Goal: Transaction & Acquisition: Purchase product/service

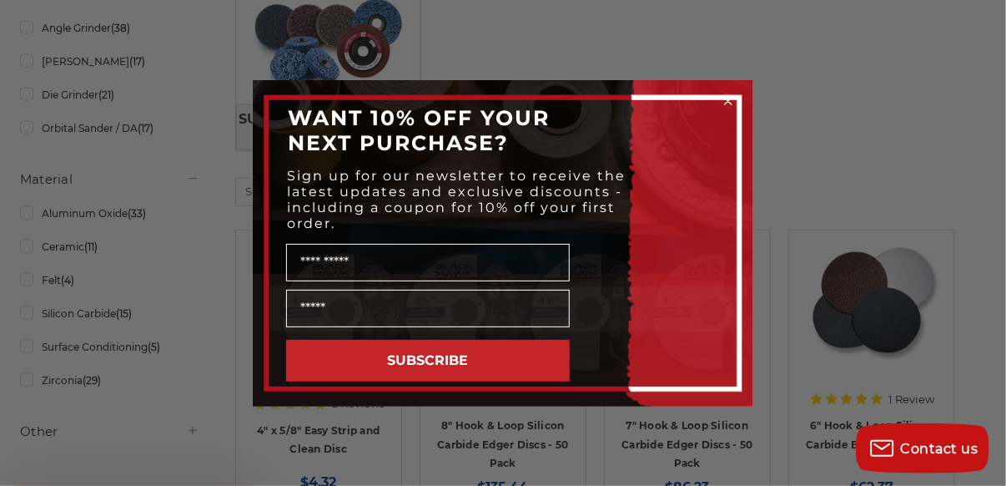
scroll to position [811, 0]
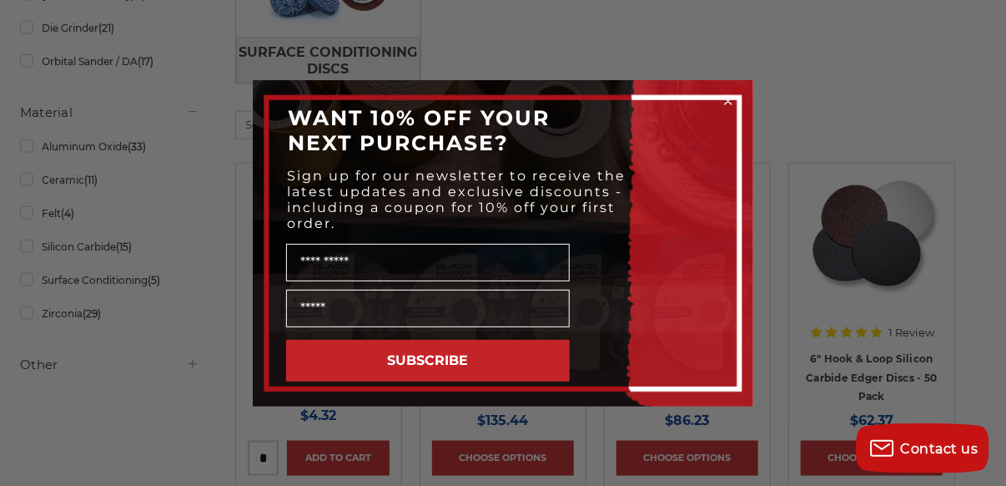
click at [728, 97] on circle "Close dialog" at bounding box center [729, 101] width 16 height 16
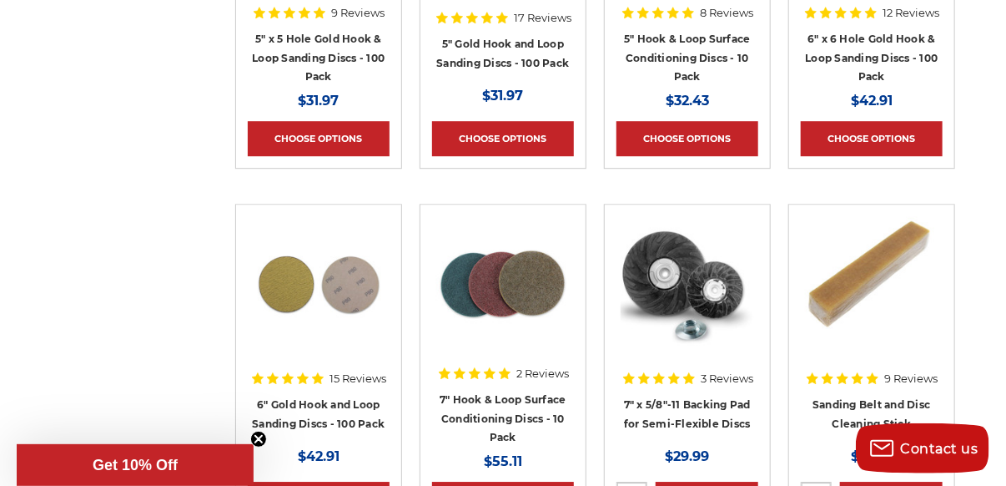
scroll to position [9539, 0]
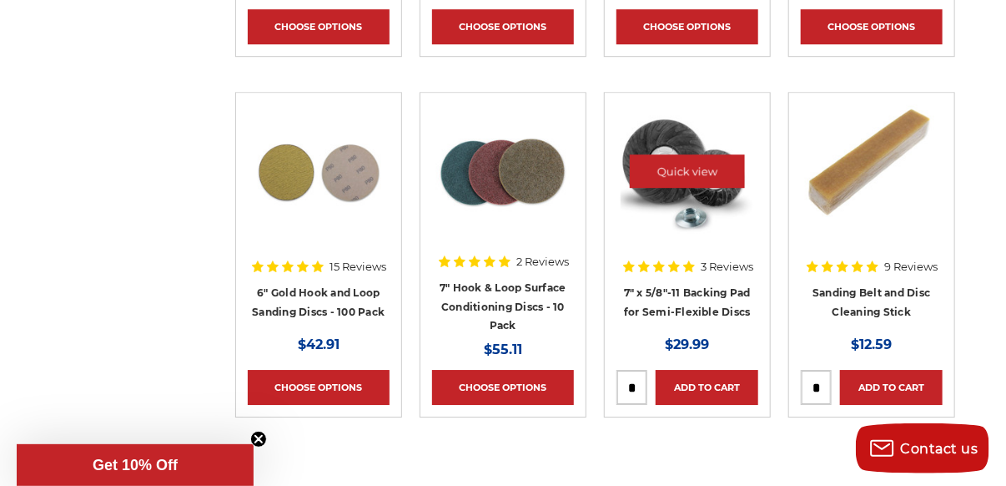
click at [678, 185] on img at bounding box center [688, 171] width 134 height 134
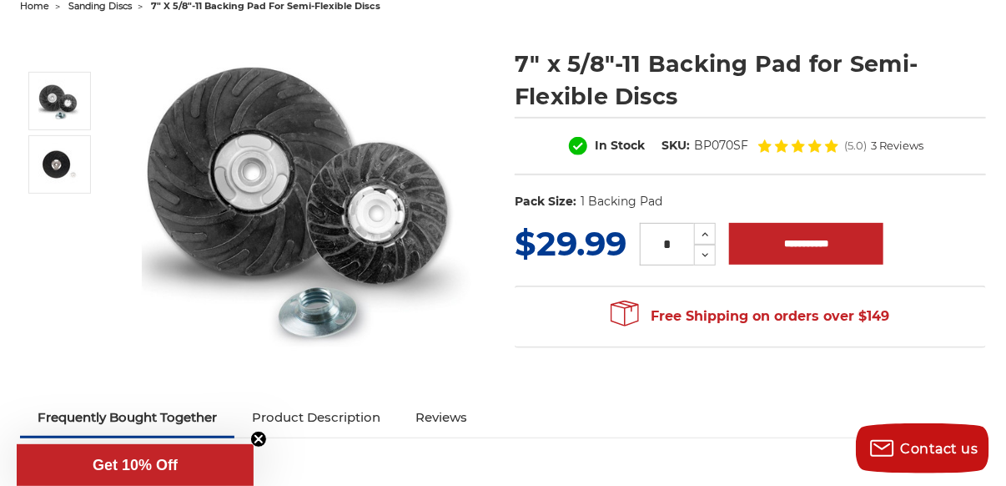
scroll to position [233, 0]
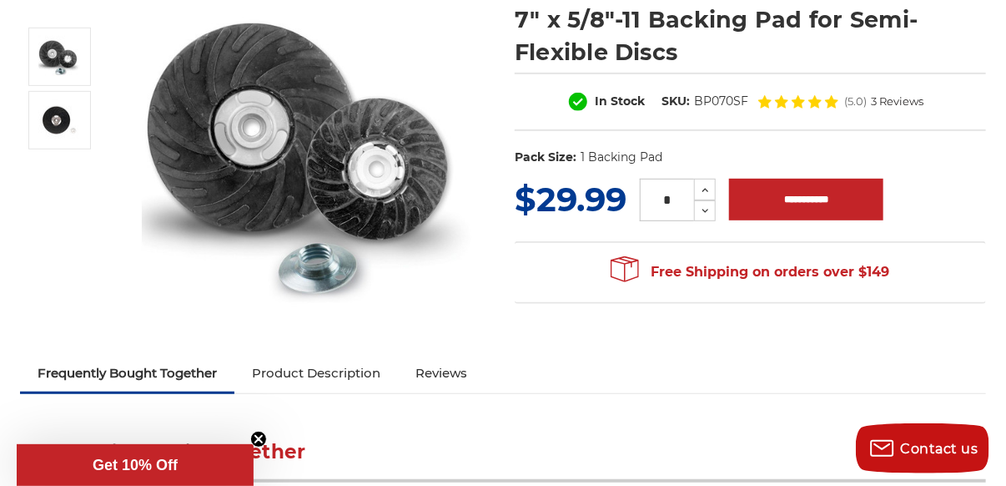
click at [305, 137] on img at bounding box center [309, 153] width 334 height 334
